Goal: Task Accomplishment & Management: Use online tool/utility

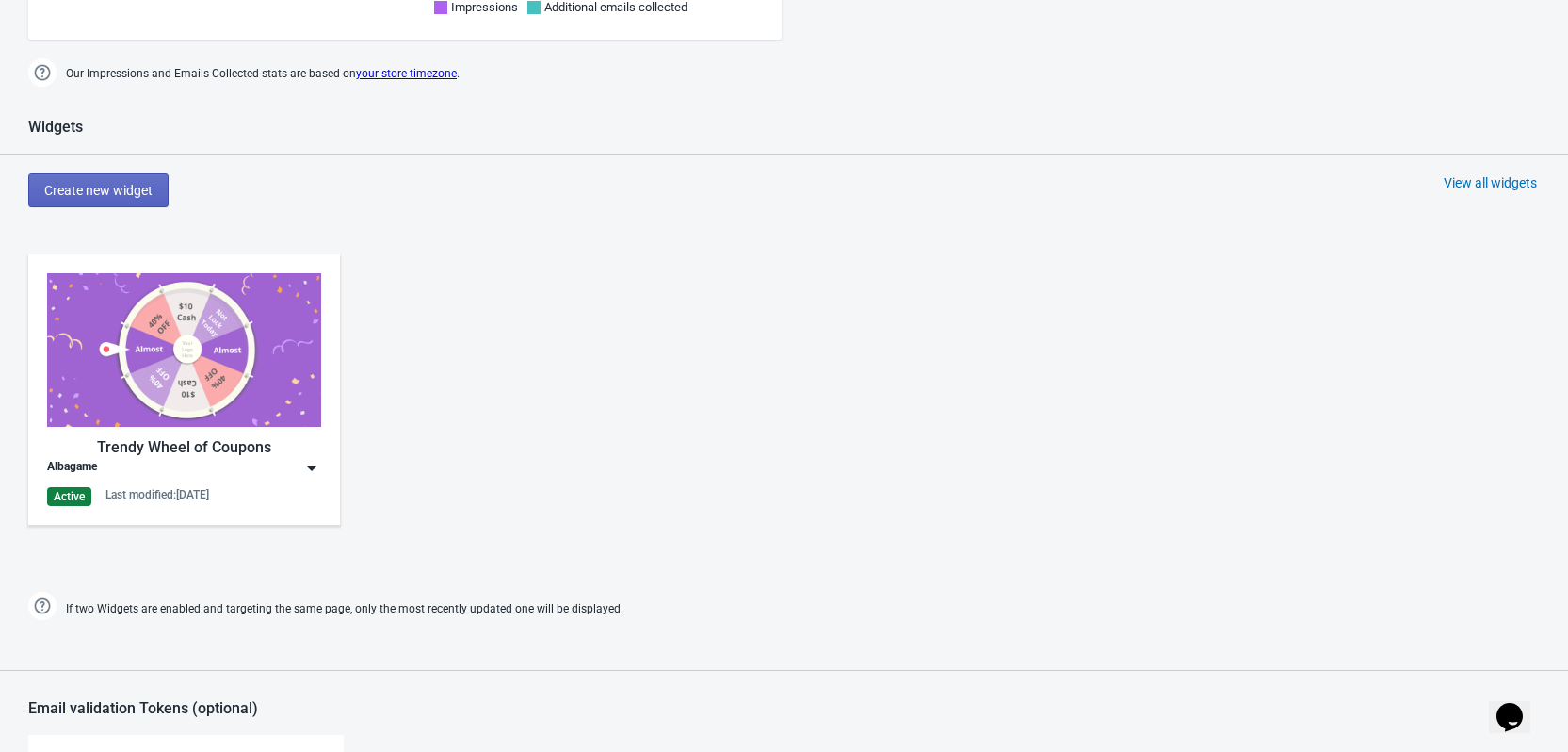
scroll to position [942, 0]
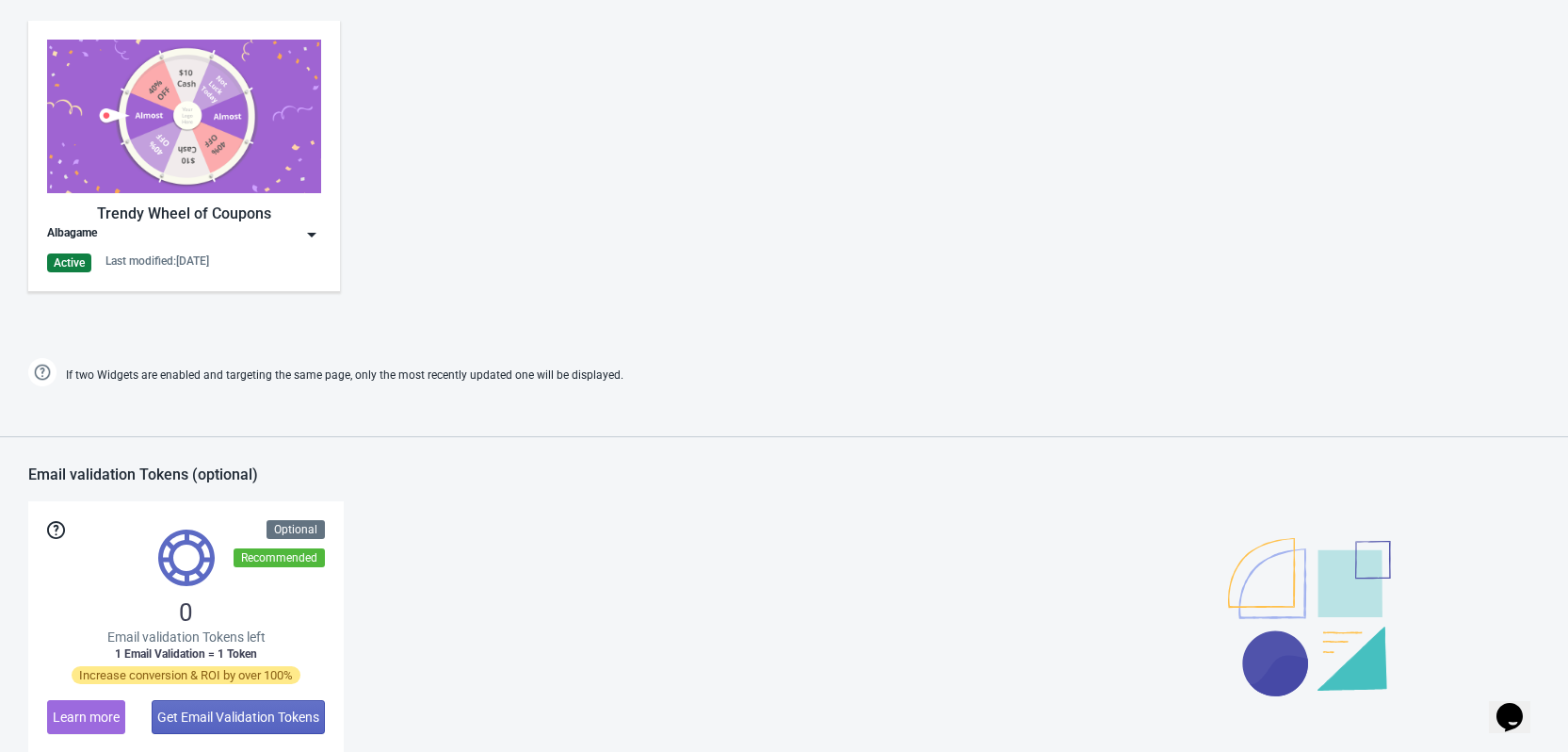
click at [310, 231] on img at bounding box center [311, 234] width 19 height 19
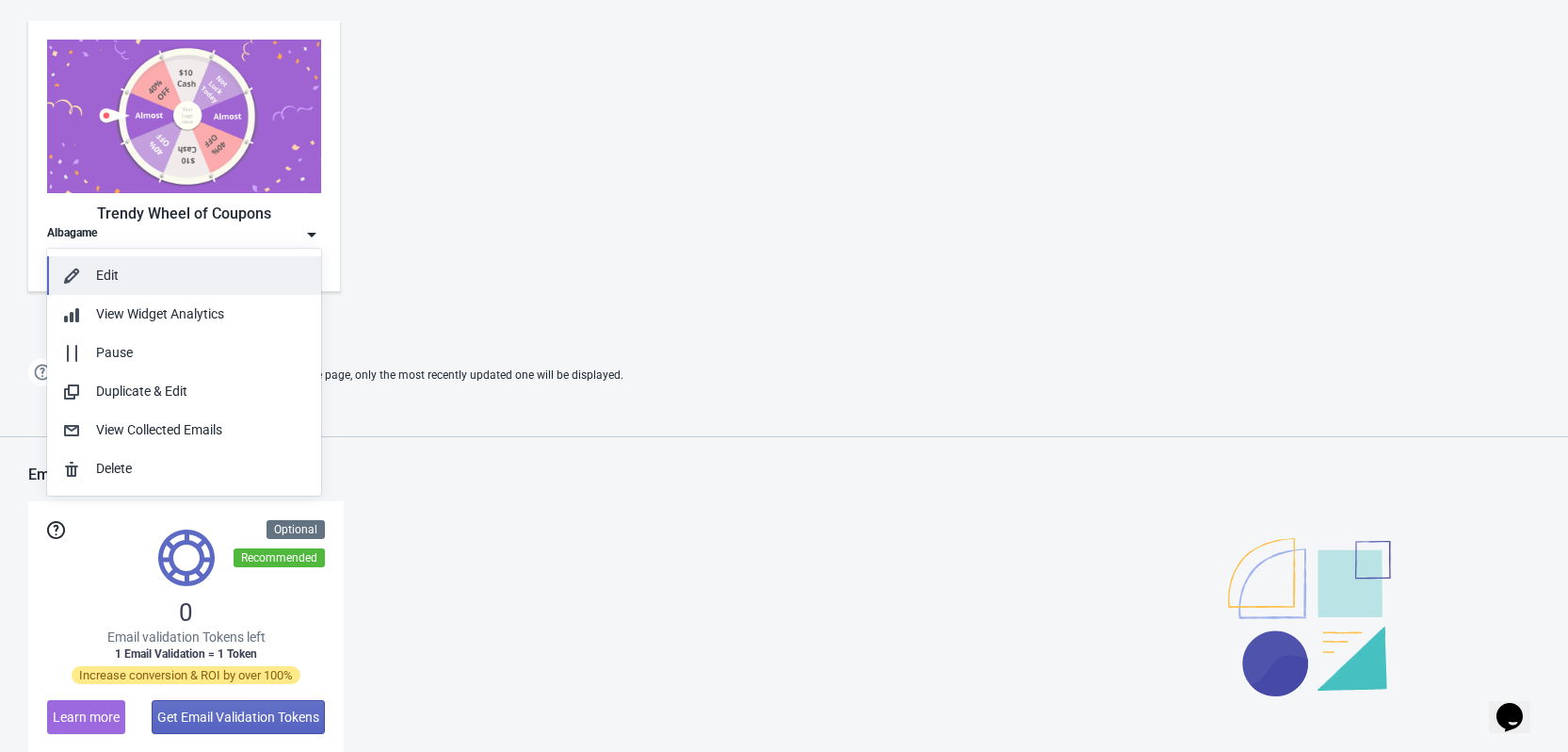
click at [153, 277] on div "Edit" at bounding box center [201, 276] width 210 height 20
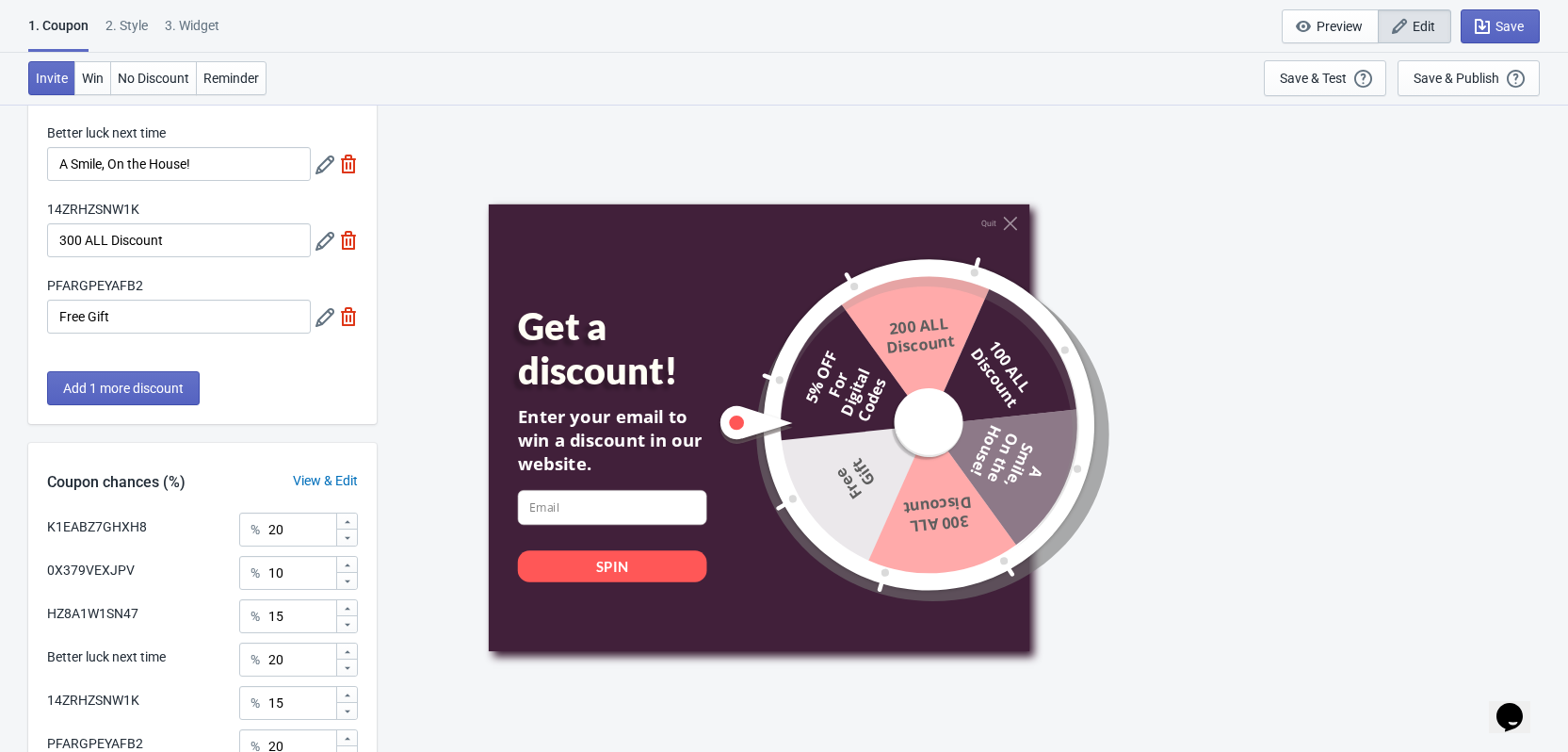
scroll to position [471, 0]
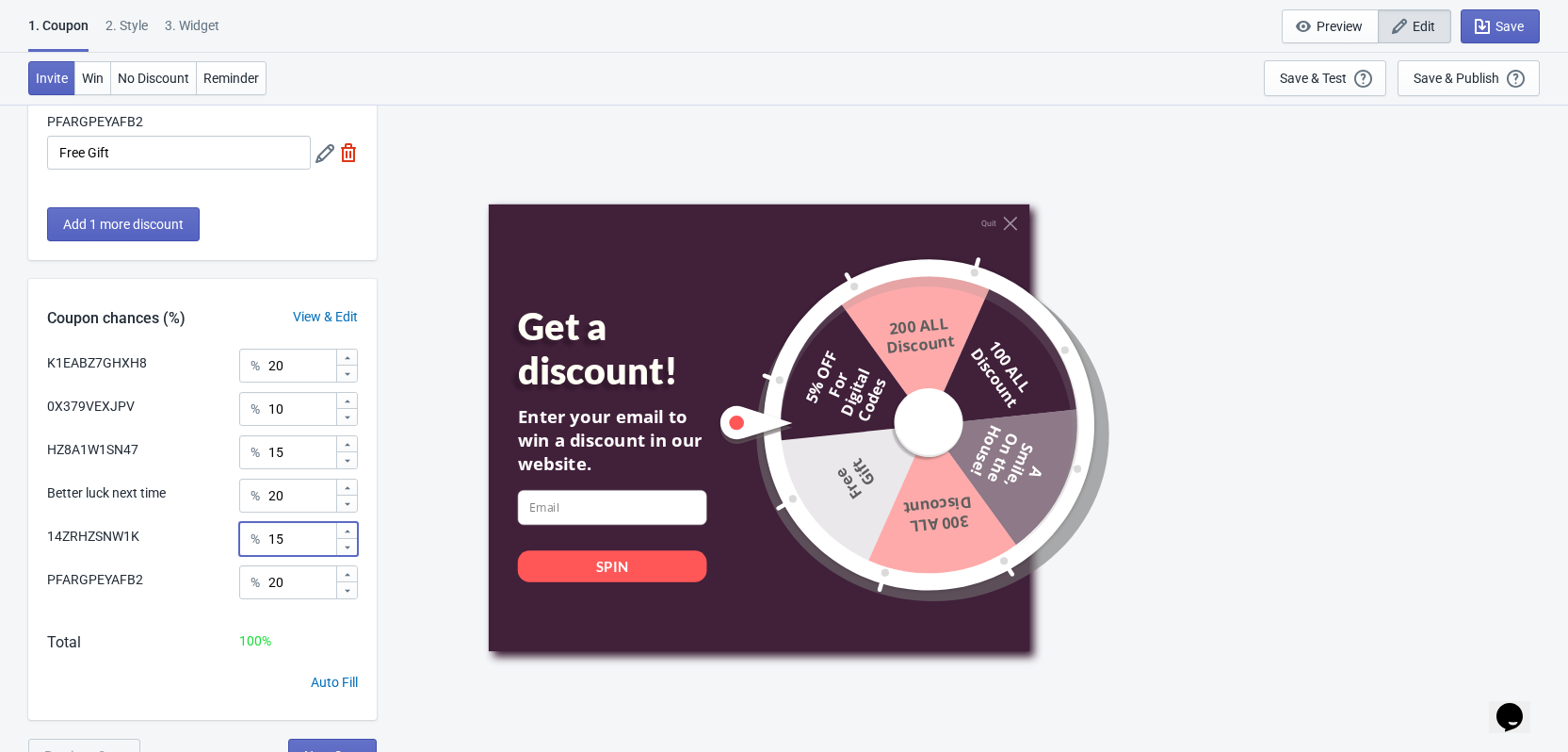
click at [304, 543] on input "15" at bounding box center [301, 538] width 68 height 33
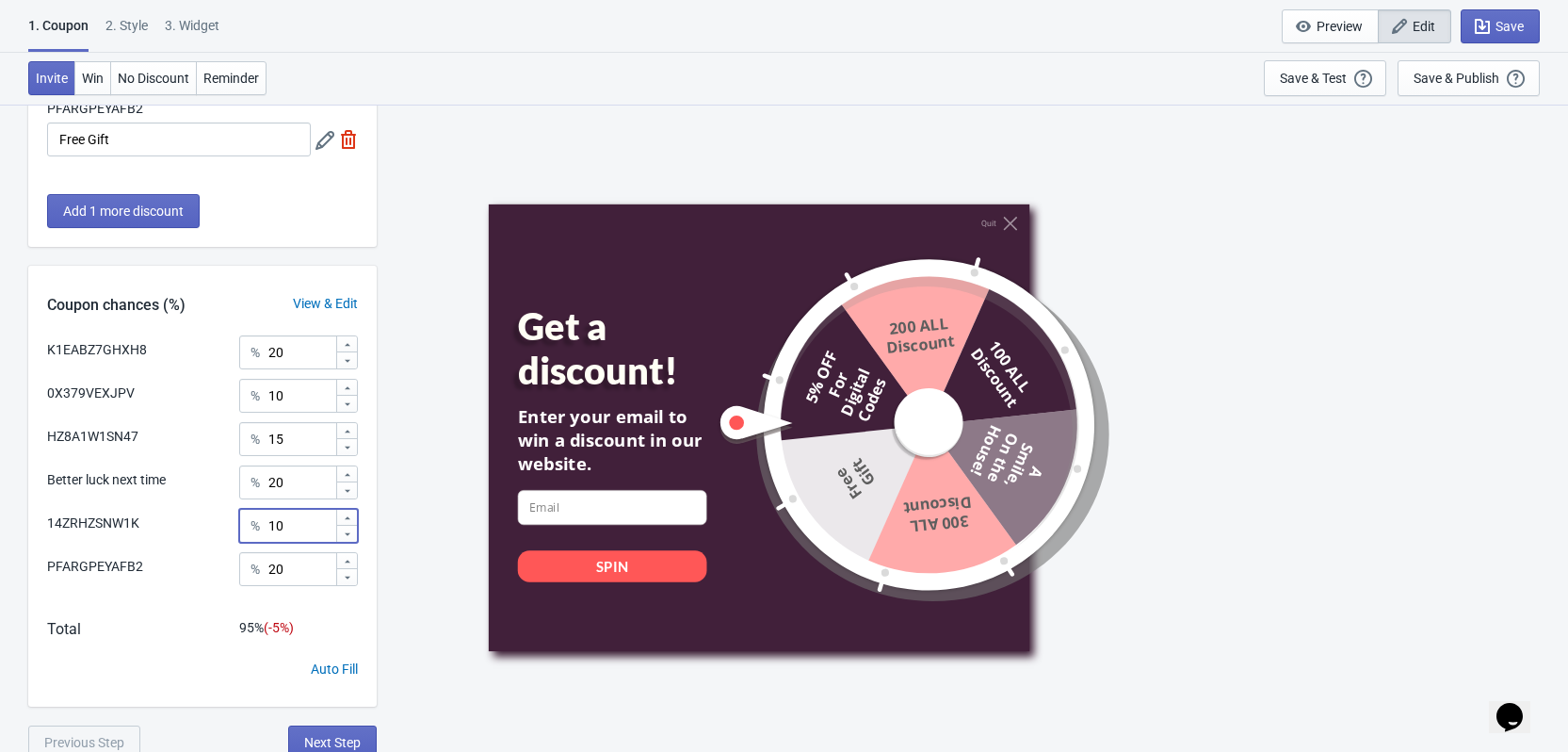
scroll to position [492, 0]
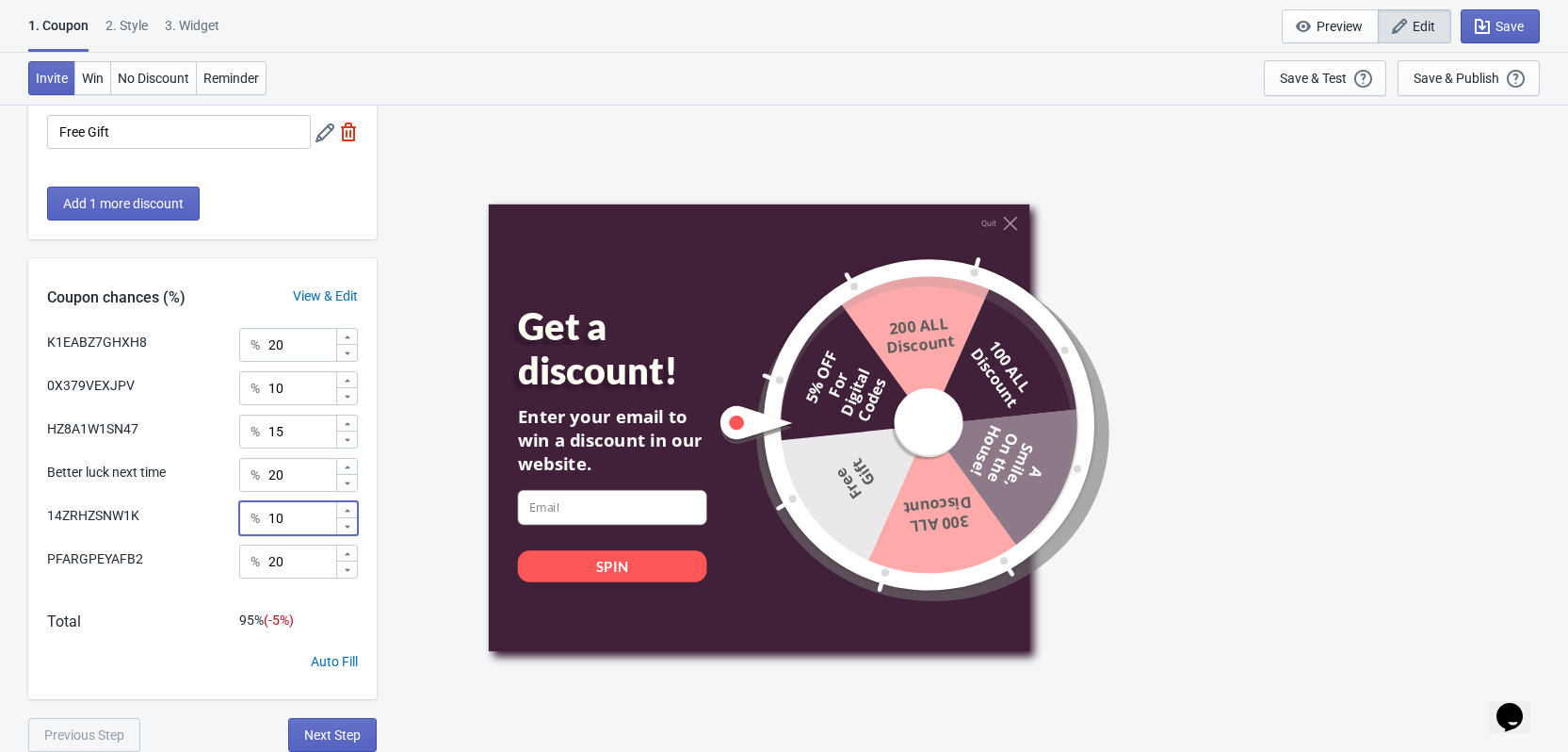
type input "10"
click at [295, 555] on input "20" at bounding box center [301, 561] width 68 height 33
type input "25"
click at [1511, 28] on span "Save" at bounding box center [1509, 26] width 29 height 15
